Goal: Task Accomplishment & Management: Use online tool/utility

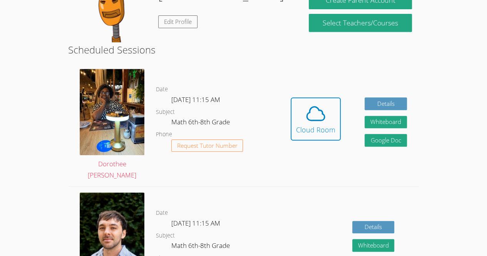
scroll to position [159, 0]
click at [332, 113] on span at bounding box center [315, 114] width 39 height 22
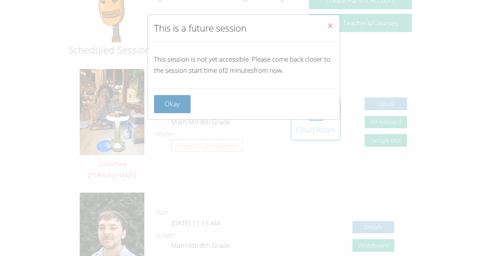
click at [167, 101] on button "Okay" at bounding box center [172, 104] width 37 height 18
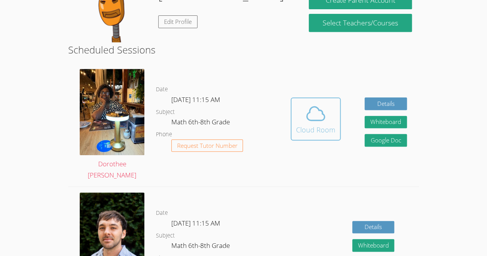
click at [304, 133] on div "Cloud Room" at bounding box center [315, 129] width 39 height 11
click at [305, 115] on icon at bounding box center [316, 114] width 22 height 22
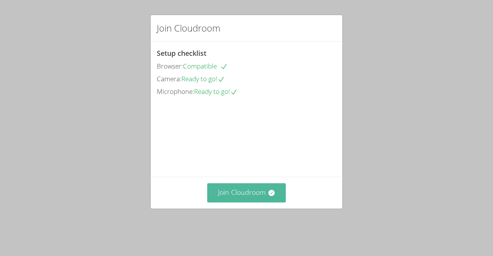
click at [261, 202] on button "Join Cloudroom" at bounding box center [246, 192] width 79 height 19
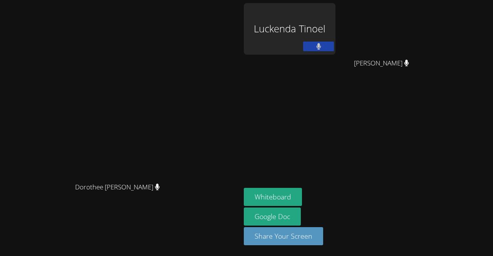
click at [328, 43] on div "Luckenda Tinoel" at bounding box center [290, 29] width 92 height 52
click at [302, 194] on button "Whiteboard" at bounding box center [273, 197] width 58 height 18
click at [333, 25] on div "Luckenda Tinoel" at bounding box center [290, 29] width 92 height 52
click at [326, 32] on div "Luckenda Tinoel" at bounding box center [290, 29] width 92 height 52
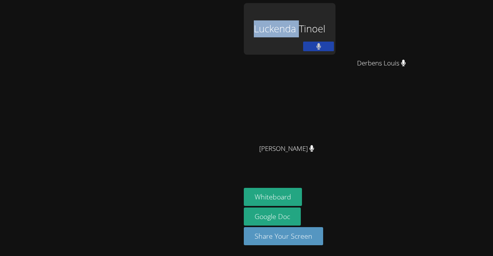
click at [326, 32] on div "Luckenda Tinoel" at bounding box center [290, 29] width 92 height 52
click at [433, 180] on aside "Luckenda [PERSON_NAME] [PERSON_NAME] [PERSON_NAME] [PERSON_NAME] [PERSON_NAME] …" at bounding box center [337, 128] width 192 height 256
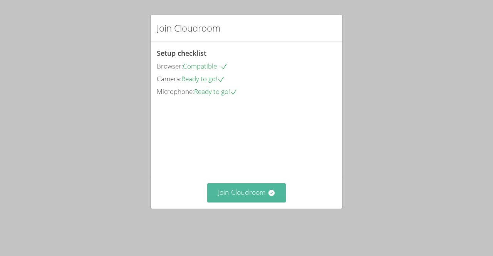
click at [250, 200] on button "Join Cloudroom" at bounding box center [246, 192] width 79 height 19
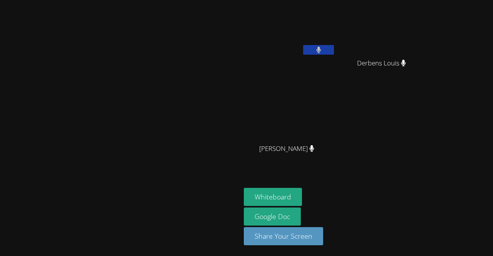
click at [178, 87] on video at bounding box center [120, 113] width 115 height 132
click at [334, 54] on button at bounding box center [318, 50] width 31 height 10
click at [335, 92] on video at bounding box center [290, 115] width 92 height 52
click at [433, 200] on aside "Luckenda [PERSON_NAME] [PERSON_NAME] [PERSON_NAME] [PERSON_NAME] [PERSON_NAME] …" at bounding box center [337, 128] width 192 height 256
click at [335, 59] on div "Luckenda Tinoel" at bounding box center [290, 44] width 92 height 82
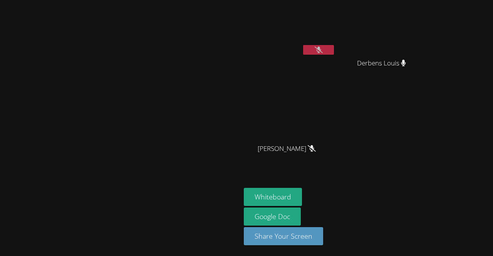
click at [334, 51] on button at bounding box center [318, 50] width 31 height 10
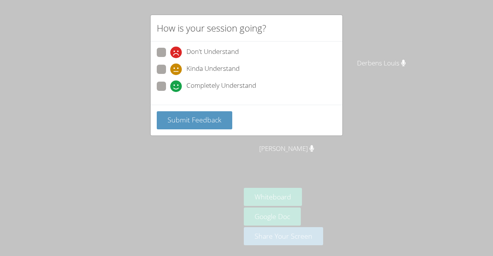
click at [170, 92] on span at bounding box center [170, 92] width 0 height 0
click at [170, 88] on input "Completely Understand" at bounding box center [173, 85] width 7 height 7
radio input "true"
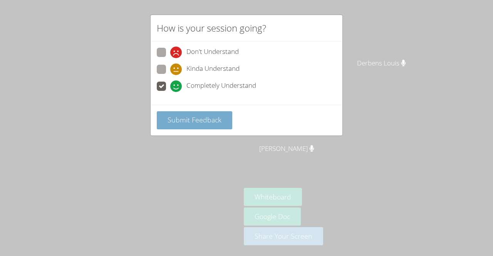
click at [174, 115] on span "Submit Feedback" at bounding box center [194, 119] width 54 height 9
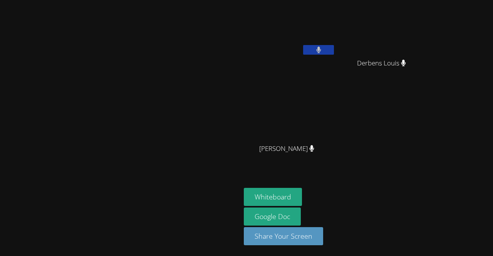
click at [430, 157] on div "Luckenda Tinoel Derbens Louis Derbens Louis Paulo Gomes Silva Paulo Gomes Silva" at bounding box center [337, 87] width 186 height 168
